Goal: Task Accomplishment & Management: Use online tool/utility

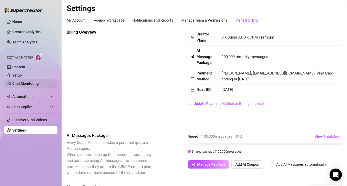
click at [25, 84] on link "Chat Monitoring" at bounding box center [25, 83] width 26 height 4
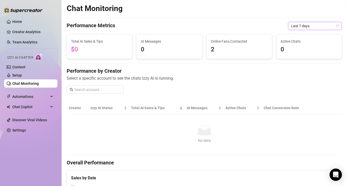
click at [329, 26] on span "Last 7 days" at bounding box center [315, 26] width 48 height 8
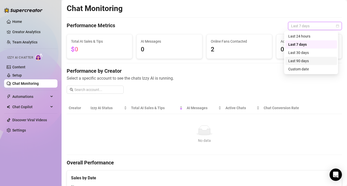
click at [309, 62] on div "Last 90 days" at bounding box center [312, 61] width 46 height 6
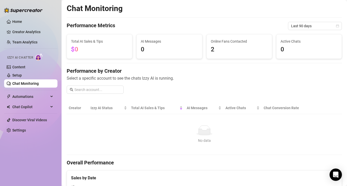
click at [96, 120] on td "No data No data" at bounding box center [204, 134] width 275 height 41
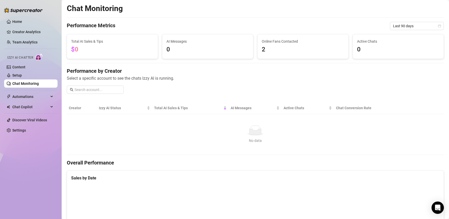
click at [252, 81] on div "Performance by Creator Select a specific account to see the chats Izzy AI is ru…" at bounding box center [255, 82] width 377 height 31
